Goal: Register for event/course

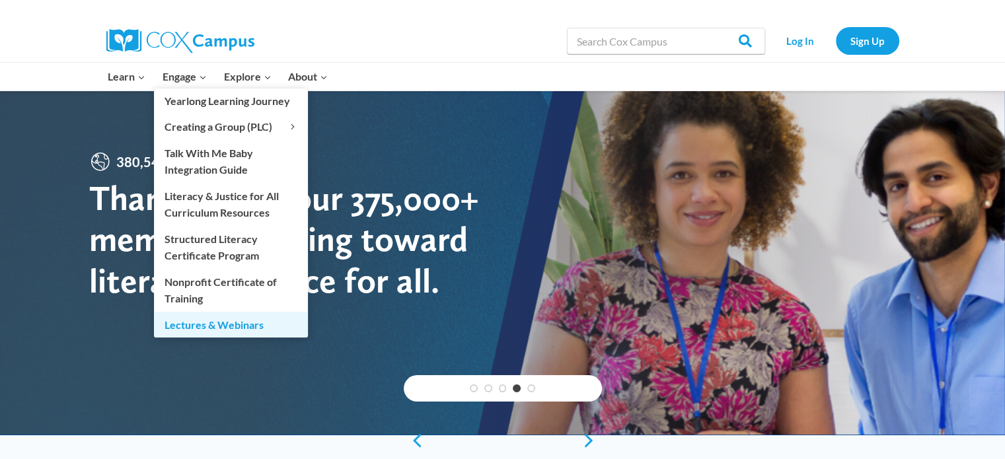
click at [182, 322] on link "Lectures & Webinars" at bounding box center [231, 324] width 154 height 25
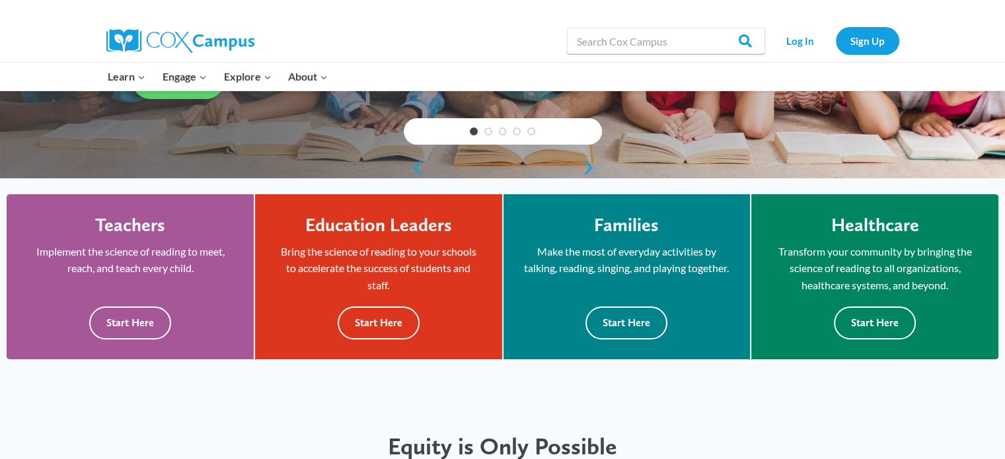
scroll to position [330, 0]
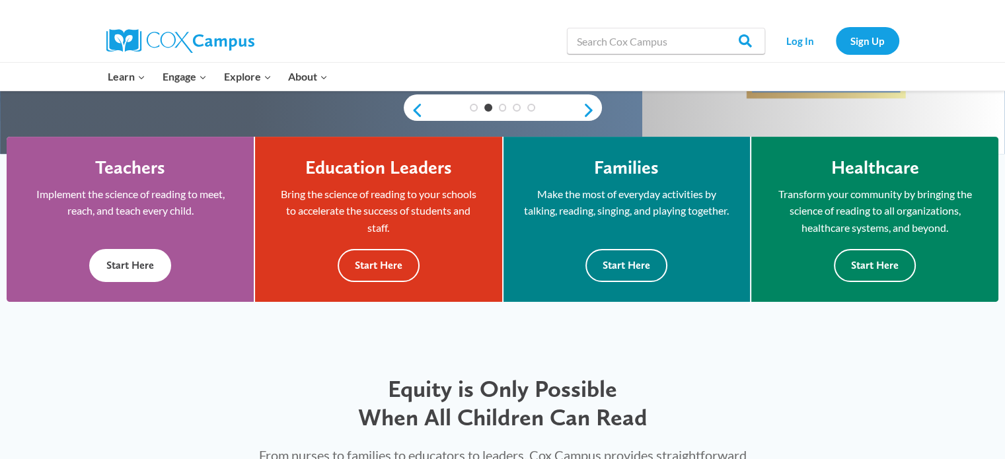
click at [143, 264] on button "Start Here" at bounding box center [130, 265] width 82 height 32
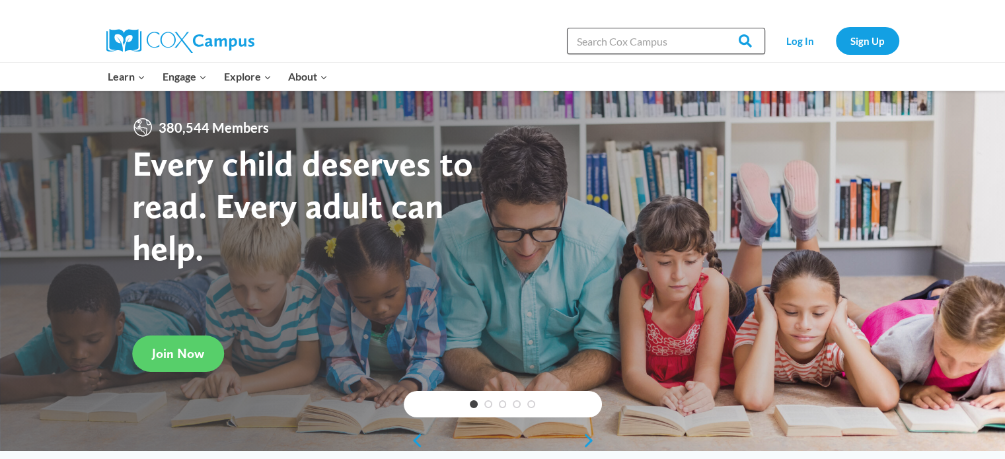
click at [586, 43] on input "Search in https://coxcampus.org/" at bounding box center [666, 41] width 198 height 26
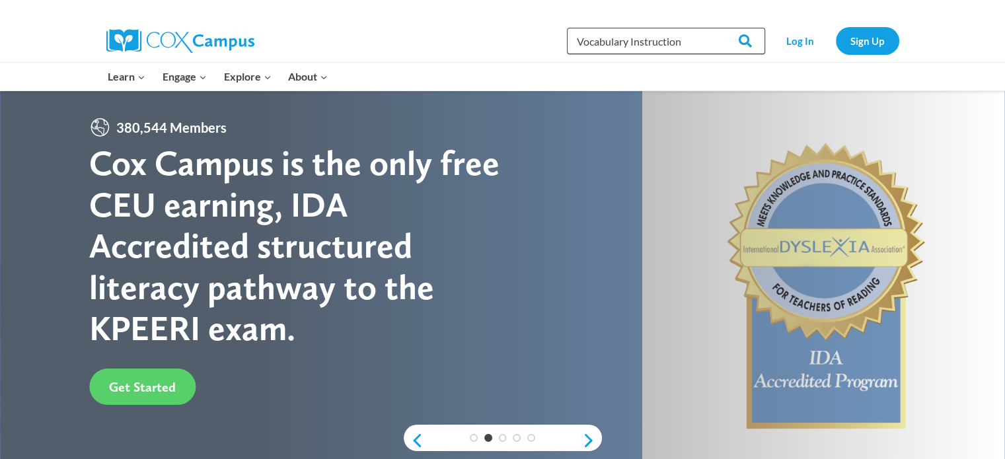
type input "Vocabulary Instruction"
click at [713, 28] on input "Search" at bounding box center [739, 41] width 52 height 26
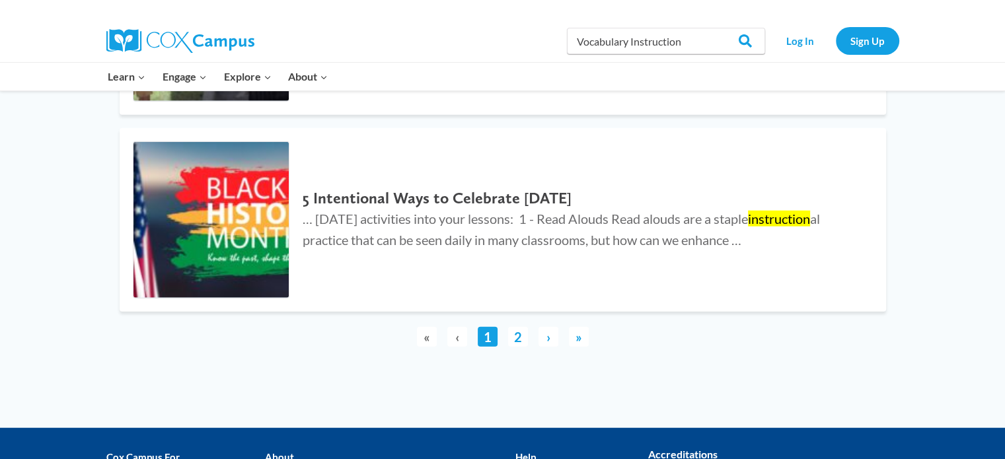
scroll to position [3302, 0]
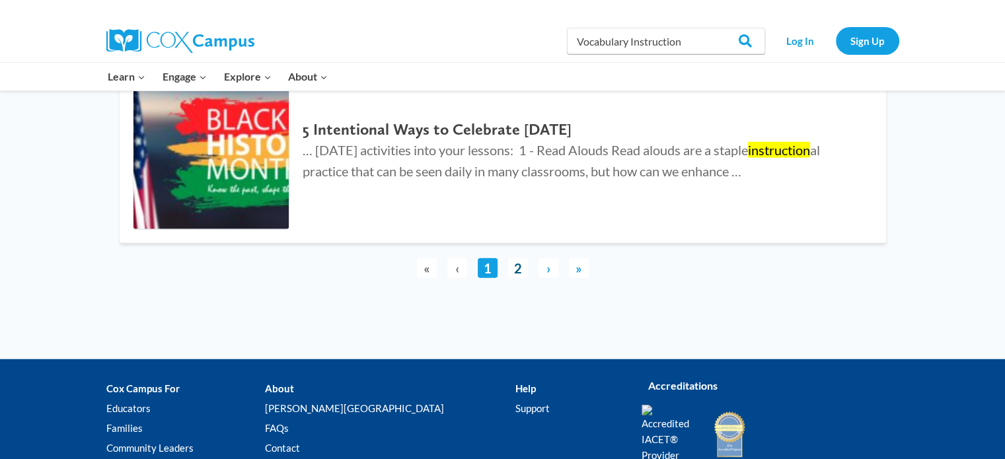
click at [521, 265] on link "2" at bounding box center [518, 268] width 20 height 20
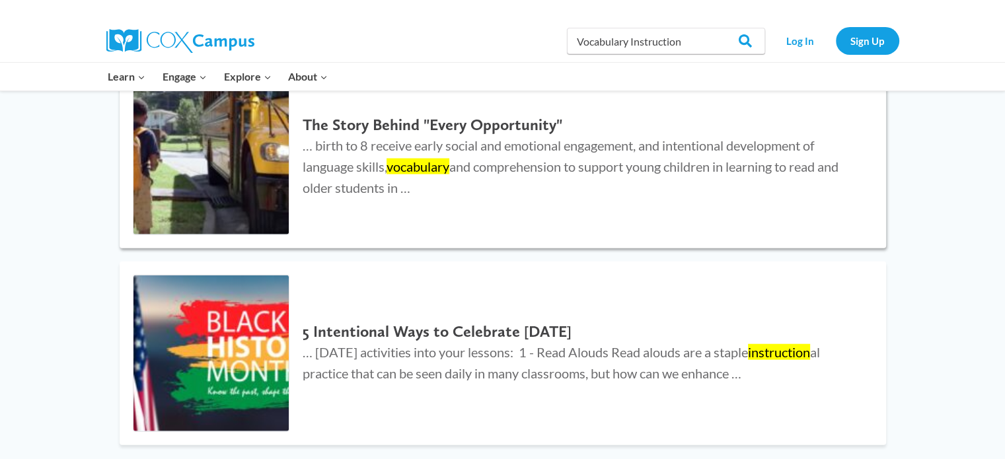
scroll to position [3104, 0]
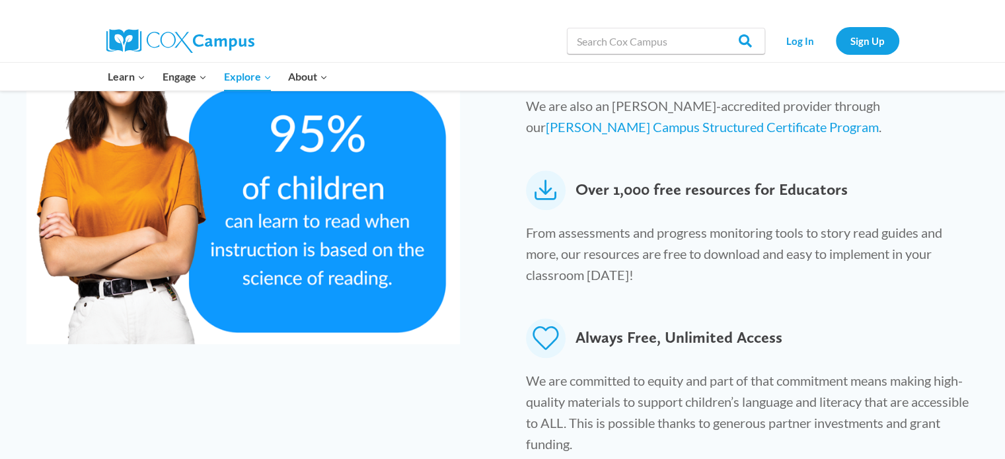
scroll to position [594, 0]
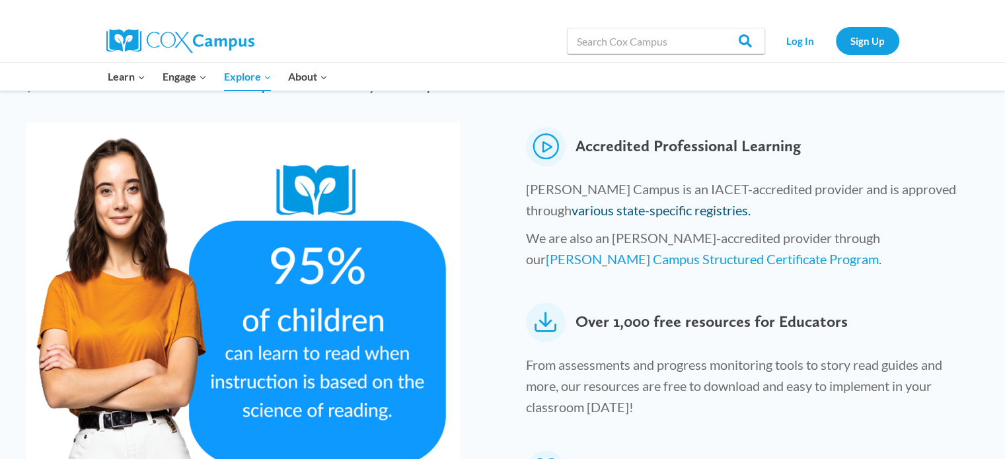
click at [584, 202] on link "various state-specific registries." at bounding box center [660, 210] width 179 height 16
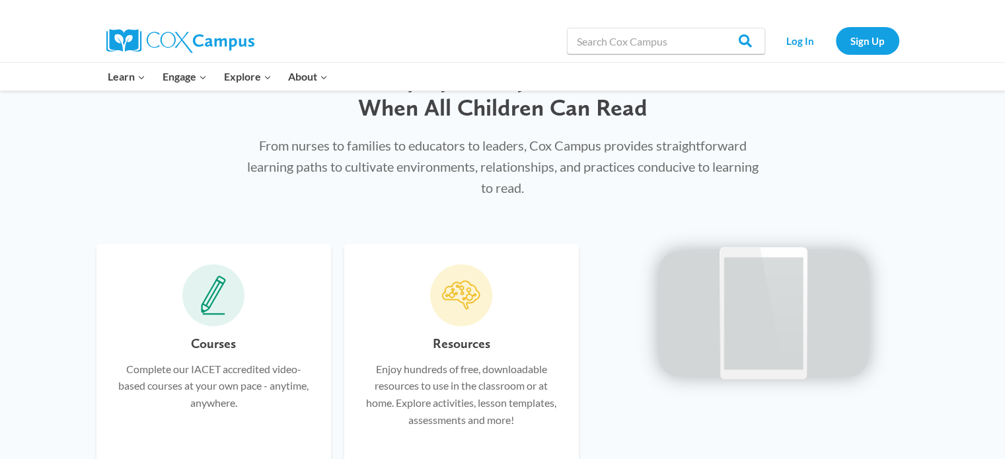
scroll to position [660, 0]
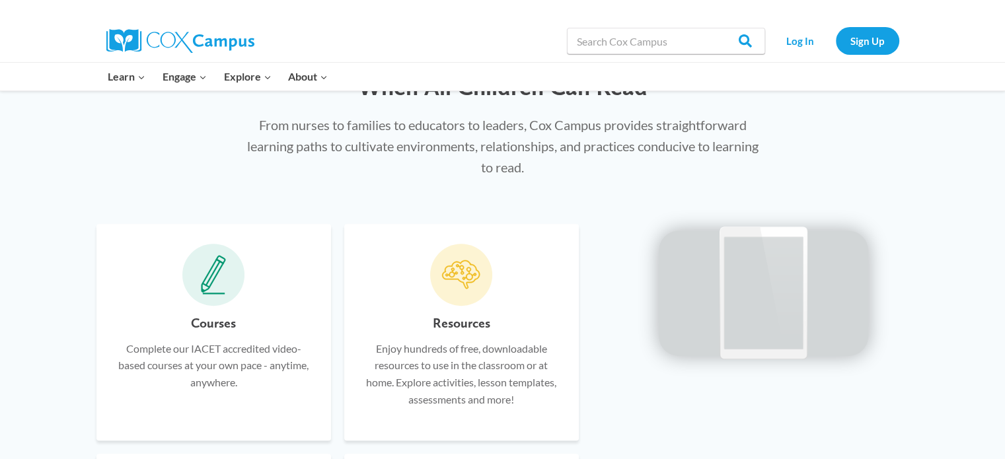
click at [211, 291] on icon at bounding box center [213, 275] width 25 height 40
click at [215, 327] on h6 "Courses" at bounding box center [213, 322] width 45 height 21
click at [213, 287] on icon at bounding box center [213, 275] width 25 height 40
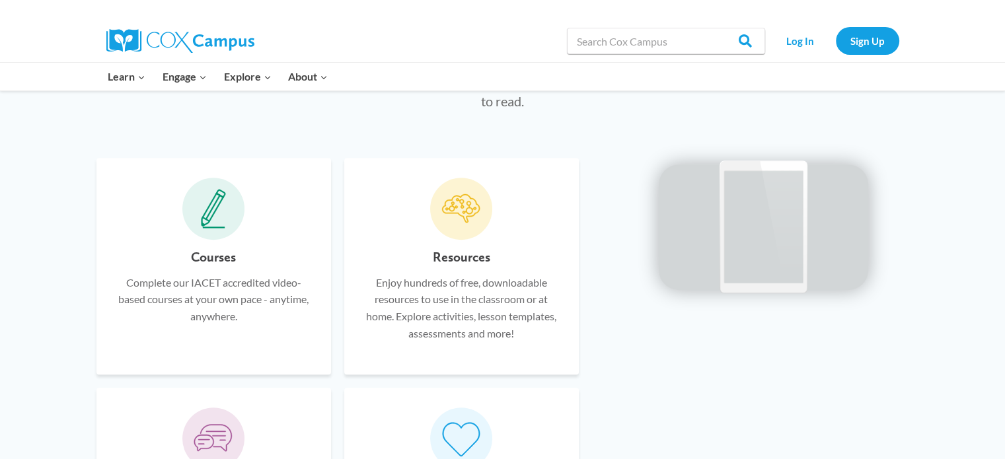
scroll to position [726, 0]
click at [207, 229] on span at bounding box center [213, 209] width 62 height 62
click at [211, 261] on h6 "Courses" at bounding box center [213, 256] width 45 height 21
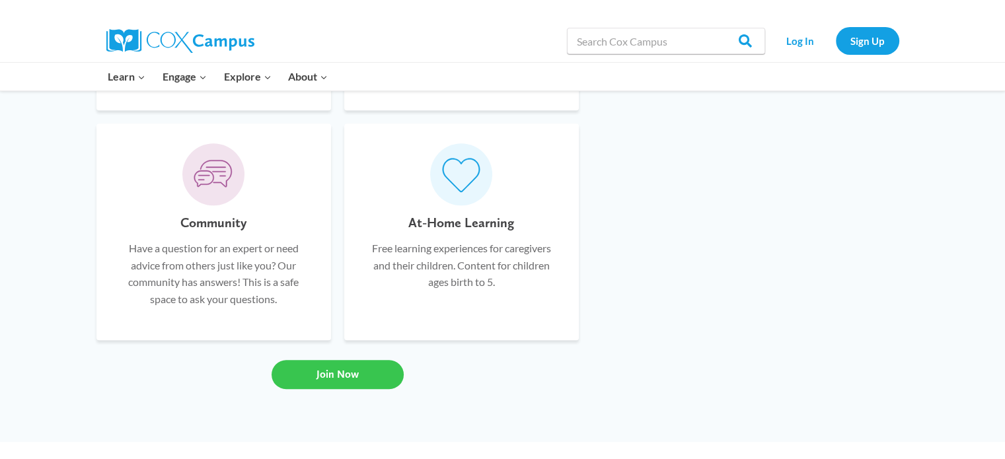
click at [352, 372] on span "Join Now" at bounding box center [337, 374] width 42 height 13
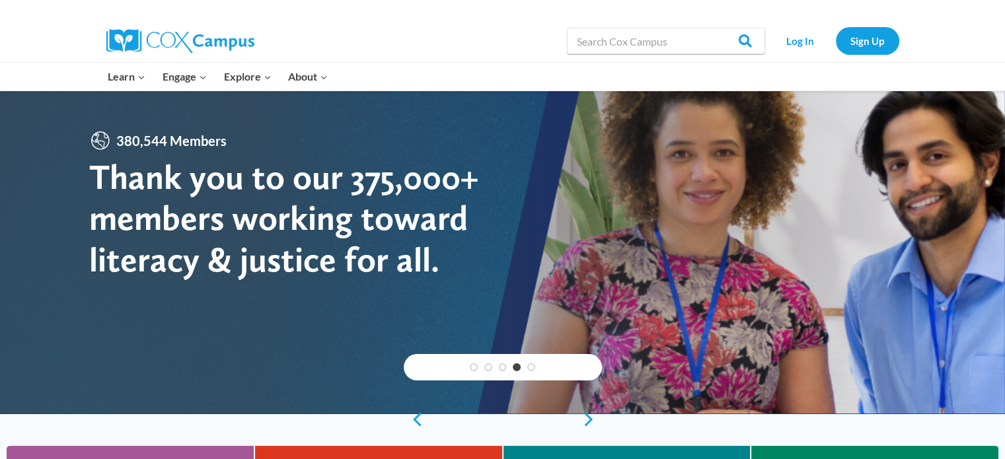
scroll to position [0, 0]
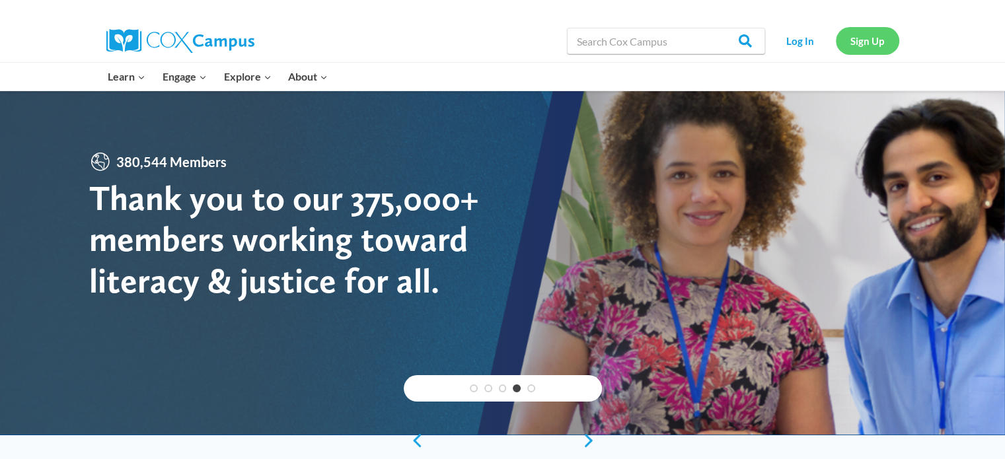
click at [861, 37] on link "Sign Up" at bounding box center [866, 40] width 63 height 27
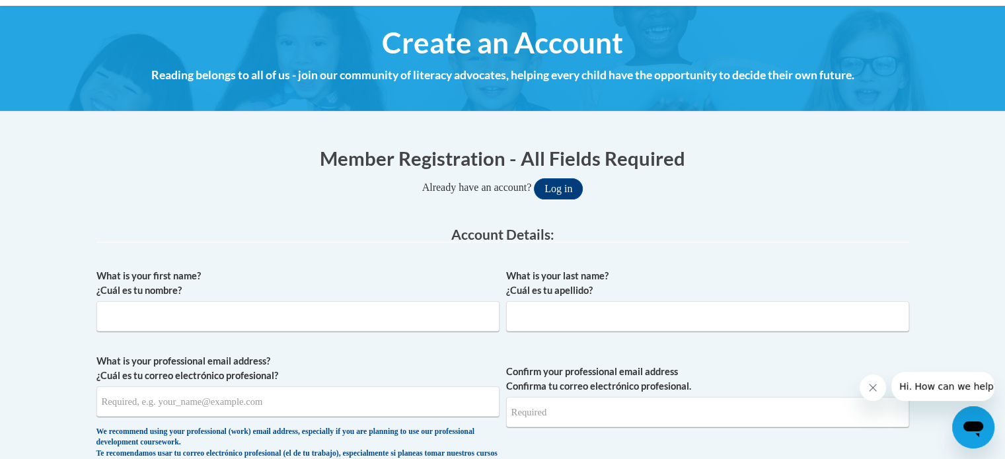
scroll to position [132, 0]
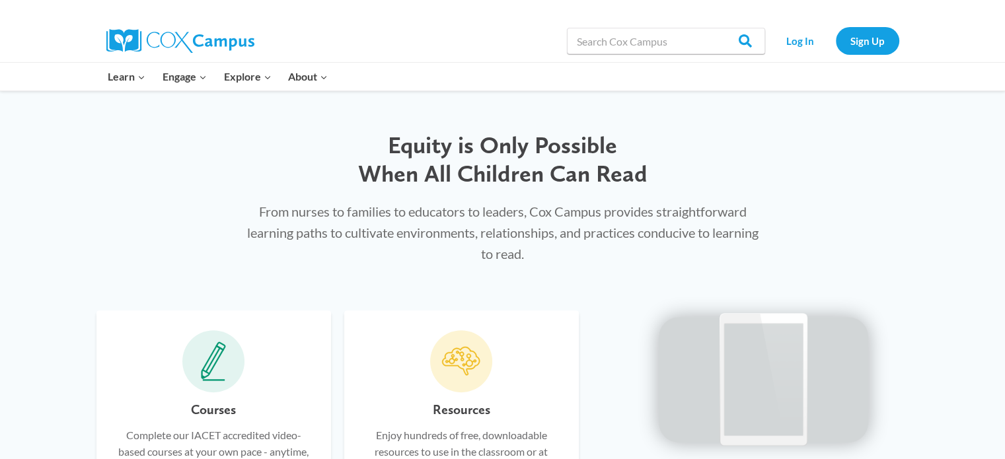
scroll to position [726, 0]
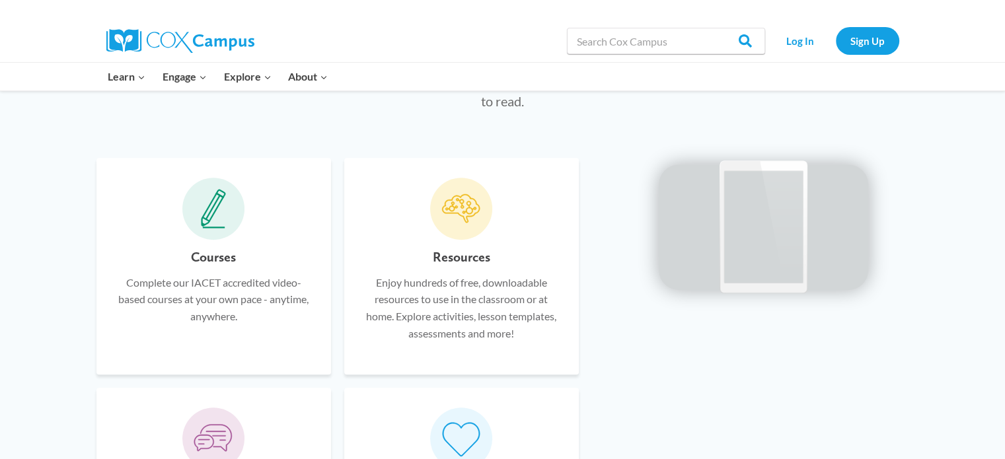
click at [207, 206] on icon at bounding box center [213, 209] width 25 height 40
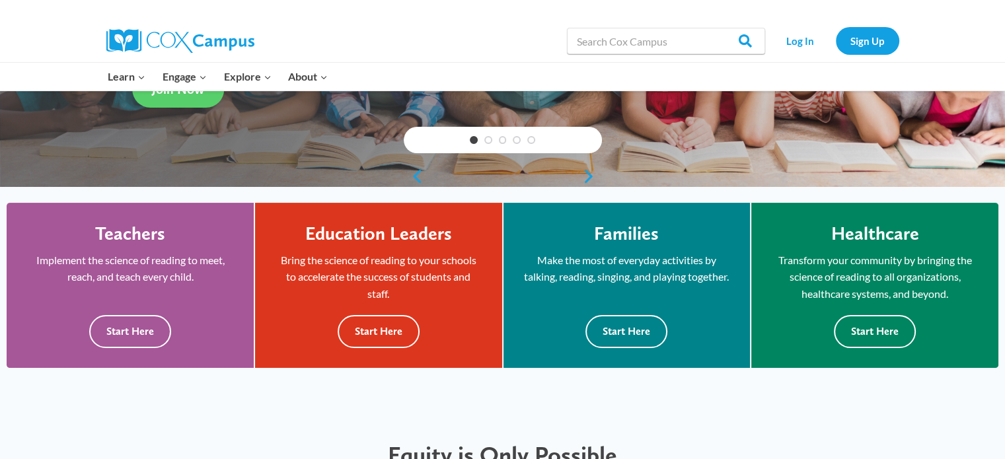
scroll to position [0, 0]
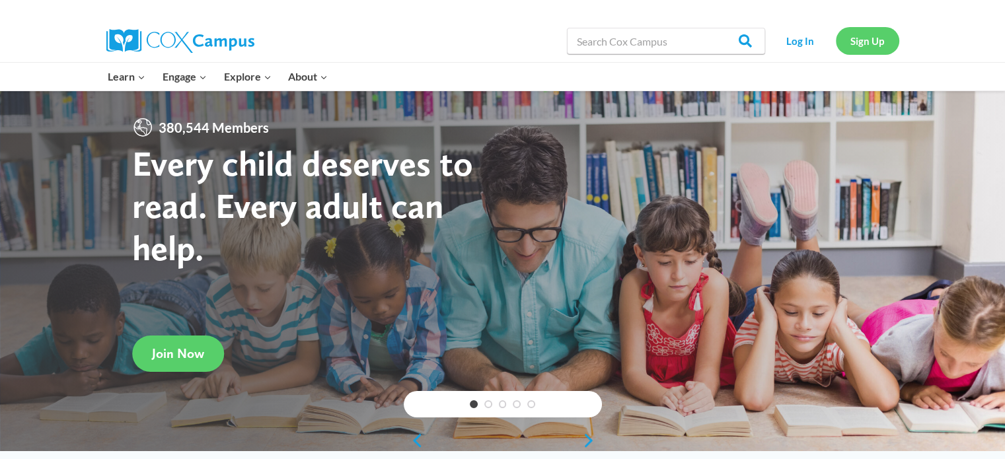
click at [872, 39] on link "Sign Up" at bounding box center [866, 40] width 63 height 27
